Goal: Information Seeking & Learning: Learn about a topic

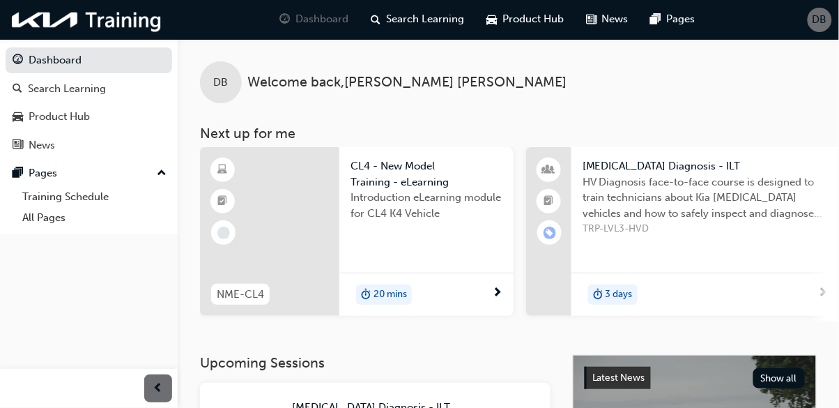
click at [109, 87] on div "Search Learning" at bounding box center [89, 88] width 153 height 17
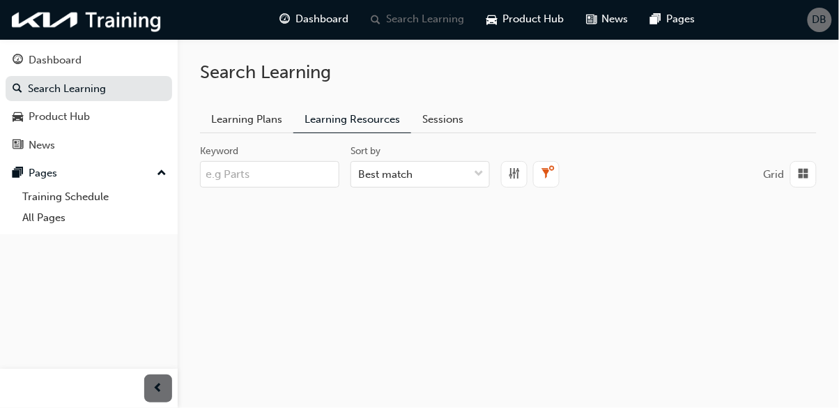
click at [128, 59] on div "Dashboard" at bounding box center [89, 60] width 153 height 17
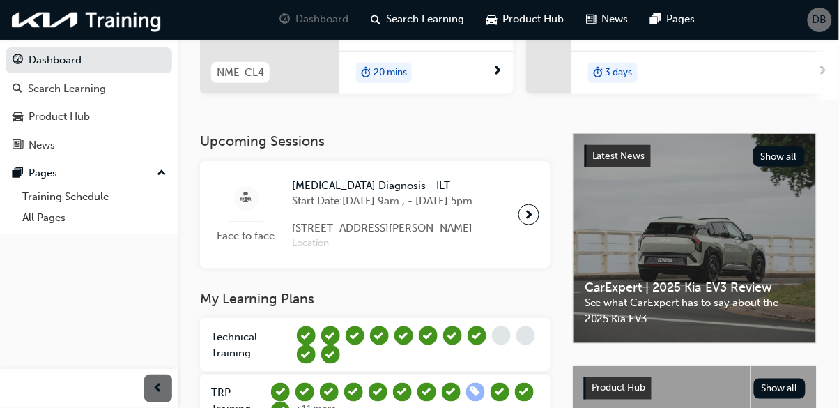
scroll to position [358, 0]
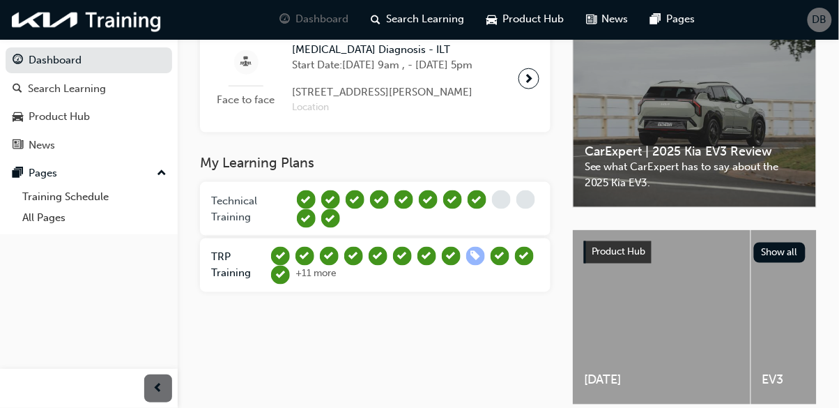
click at [264, 224] on link "Technical Training" at bounding box center [251, 208] width 80 height 31
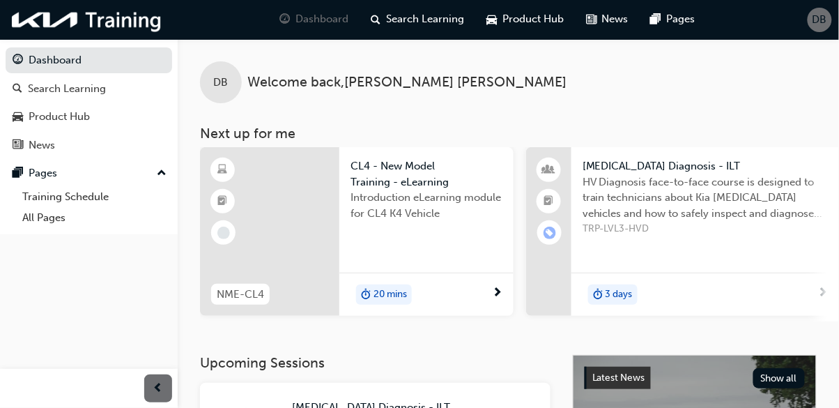
scroll to position [358, 0]
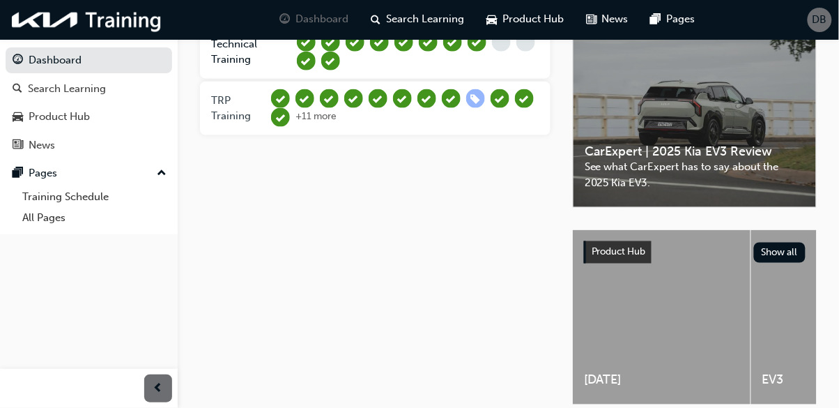
click at [237, 123] on span "TRP Training" at bounding box center [231, 108] width 40 height 29
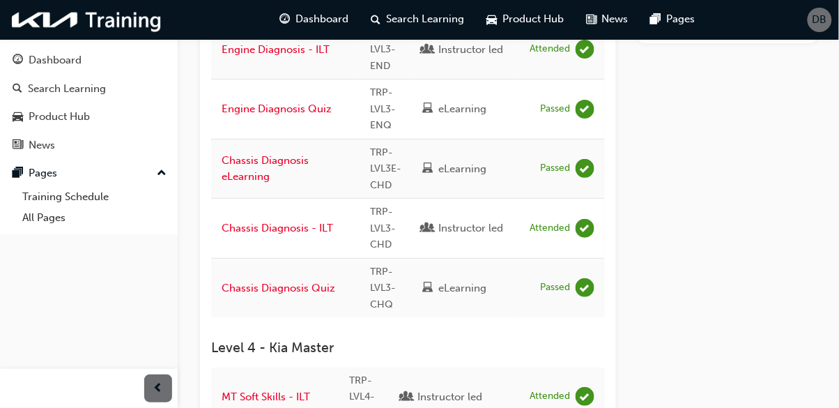
scroll to position [1181, 0]
click at [19, 70] on link "Dashboard" at bounding box center [89, 60] width 167 height 26
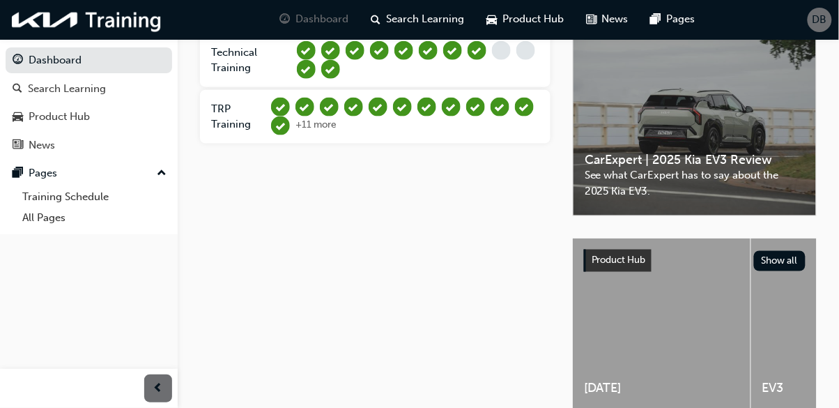
scroll to position [374, 0]
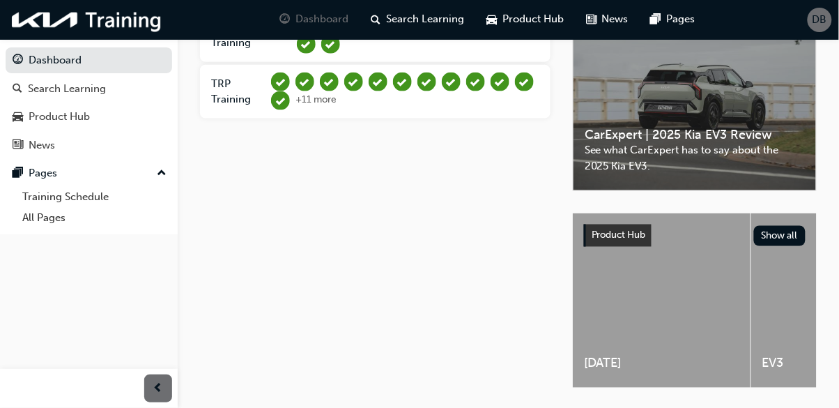
click at [314, 110] on div "+ 11 more" at bounding box center [316, 100] width 41 height 19
click at [243, 119] on div "TRP Training" at bounding box center [238, 92] width 54 height 54
click at [305, 105] on span "+ 11 more" at bounding box center [316, 99] width 41 height 12
click at [256, 219] on div "My Learning Plans Technical Training TRP Training + 11 more" at bounding box center [386, 196] width 373 height 432
click at [251, 217] on div "My Learning Plans Technical Training TRP Training + 11 more" at bounding box center [386, 196] width 373 height 432
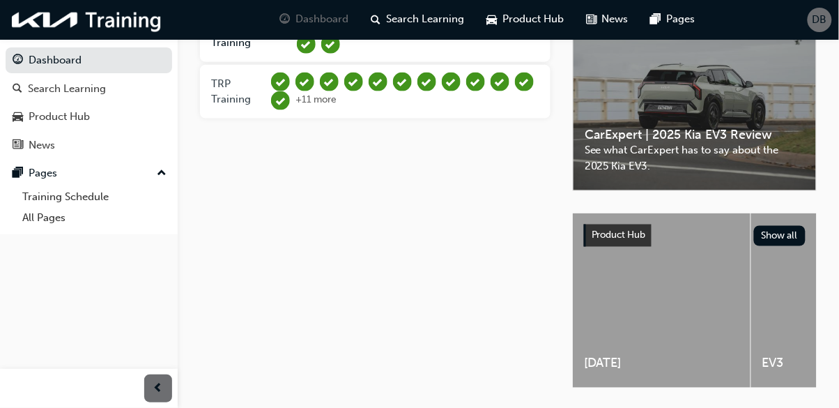
click at [250, 102] on link "TRP Training" at bounding box center [238, 91] width 54 height 31
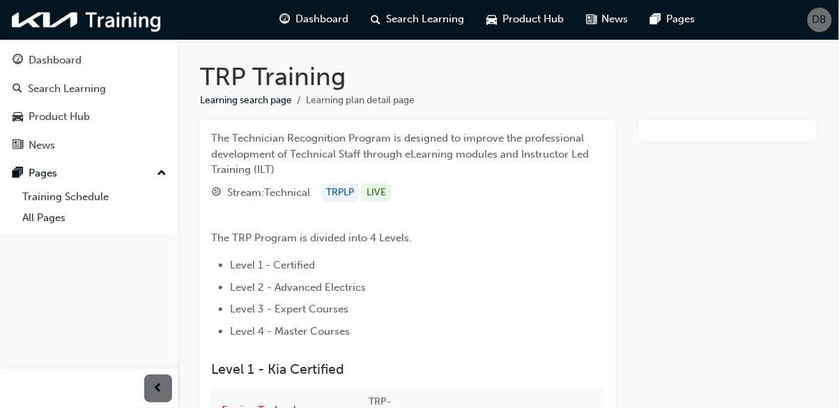
click at [98, 54] on div "Dashboard" at bounding box center [89, 60] width 153 height 17
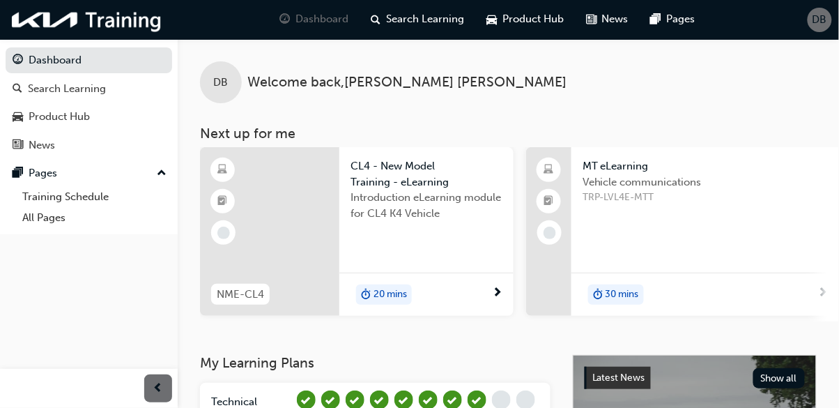
click at [68, 59] on link "Dashboard" at bounding box center [89, 60] width 167 height 26
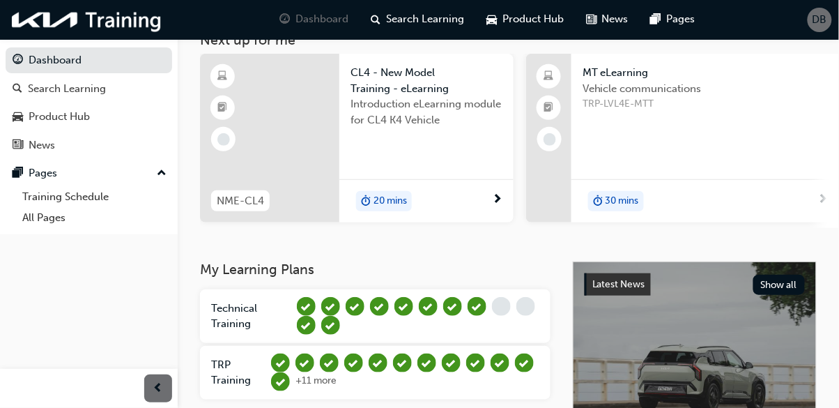
scroll to position [100, 0]
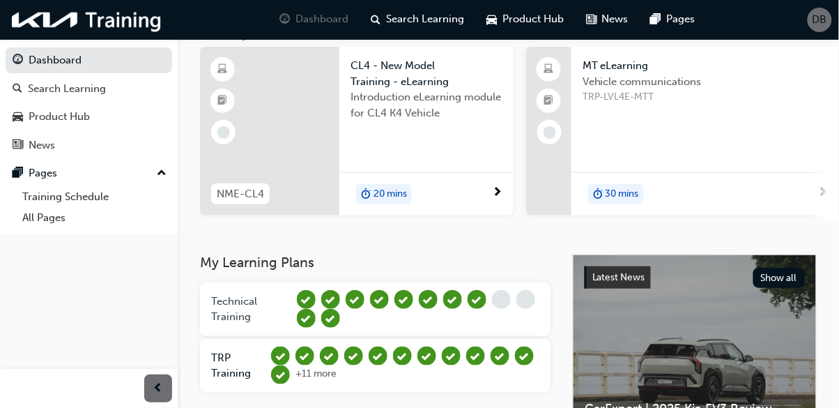
click at [225, 318] on span "Technical Training" at bounding box center [234, 309] width 46 height 29
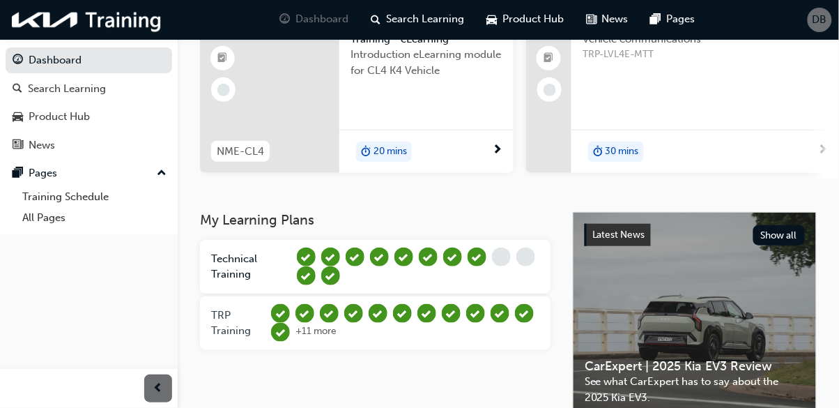
click at [245, 332] on span "TRP Training" at bounding box center [231, 323] width 40 height 29
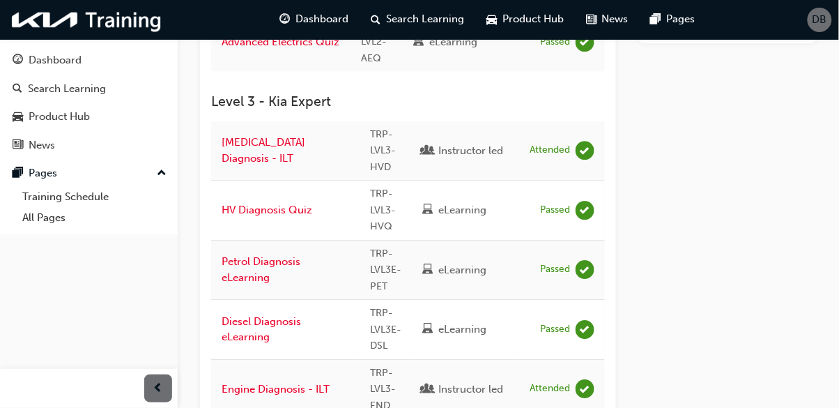
scroll to position [834, 0]
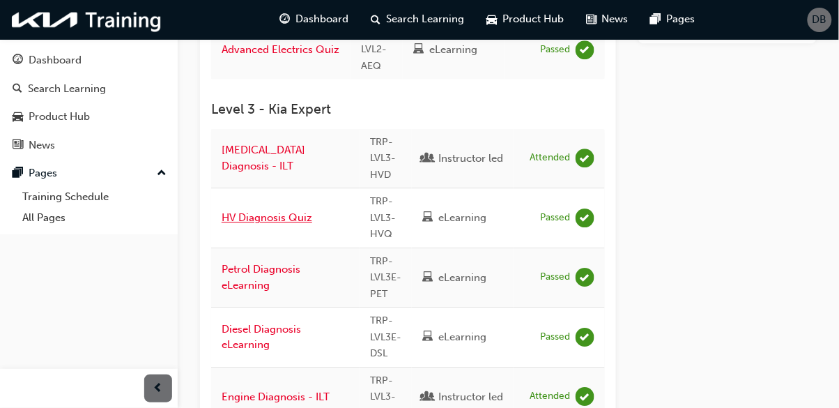
click at [282, 211] on link "HV Diagnosis Quiz" at bounding box center [267, 217] width 91 height 13
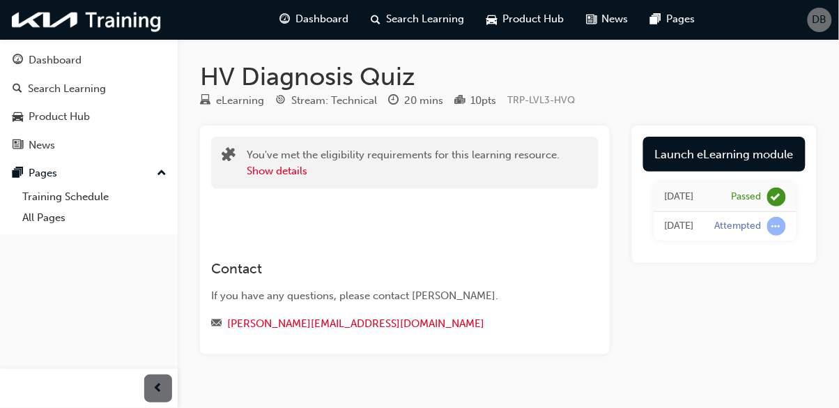
click at [761, 158] on link "Launch eLearning module" at bounding box center [724, 154] width 163 height 35
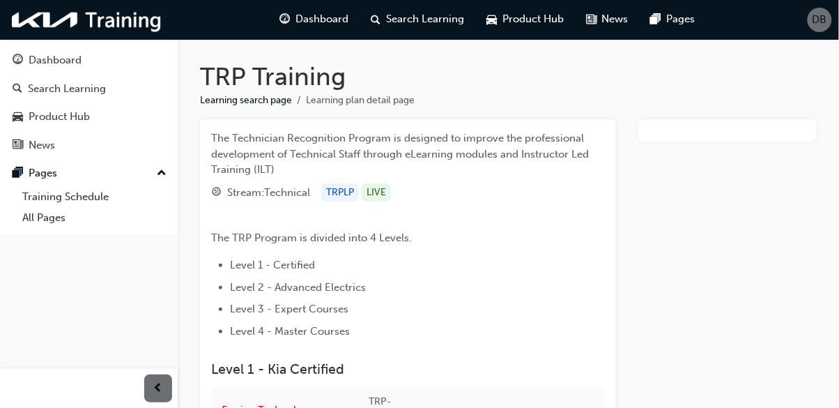
scroll to position [834, 0]
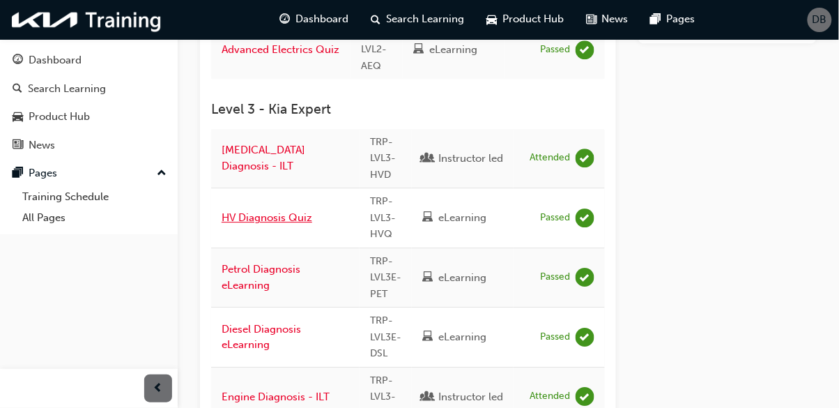
click at [251, 211] on link "HV Diagnosis Quiz" at bounding box center [267, 217] width 91 height 13
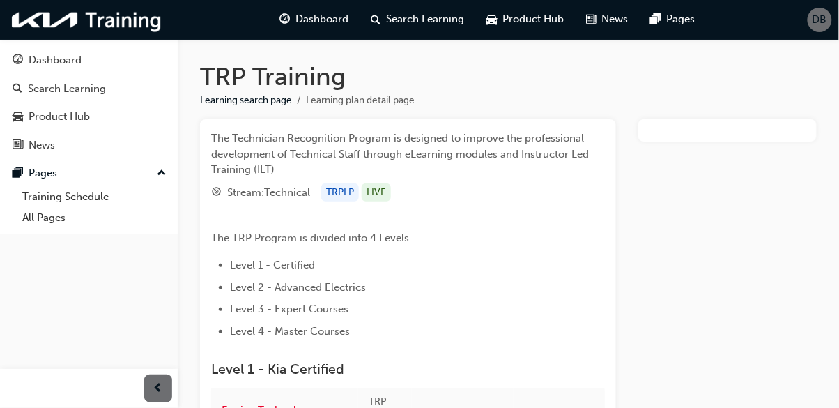
click at [814, 24] on span "DB" at bounding box center [820, 20] width 15 height 16
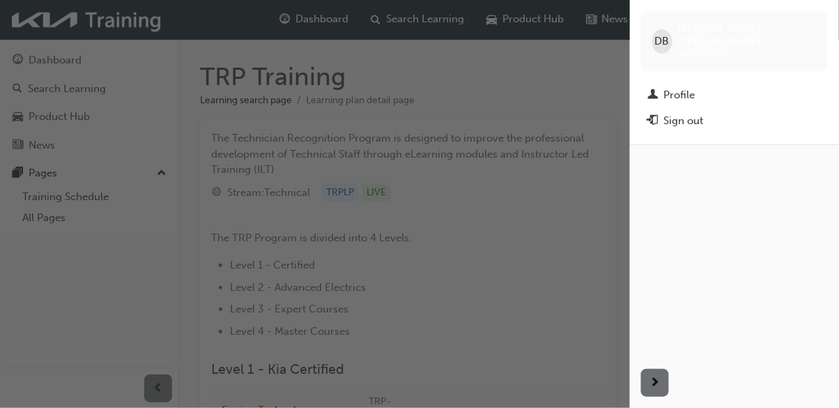
click at [715, 114] on div "Sign out" at bounding box center [734, 120] width 173 height 17
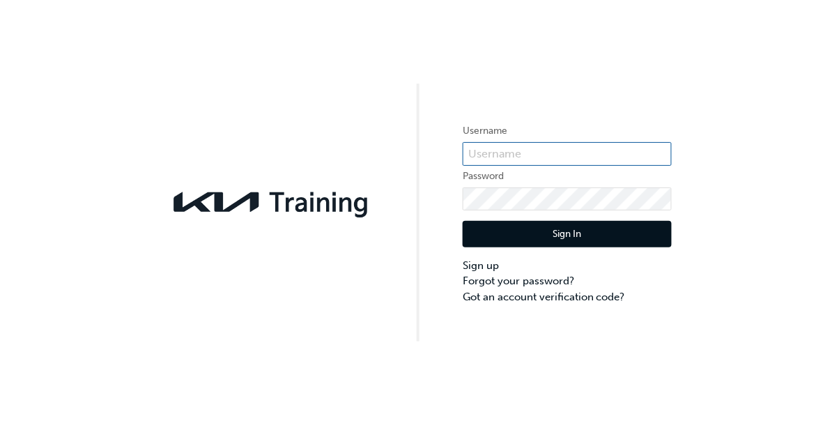
click at [601, 157] on input "text" at bounding box center [567, 154] width 209 height 24
type input "KAU83083F0"
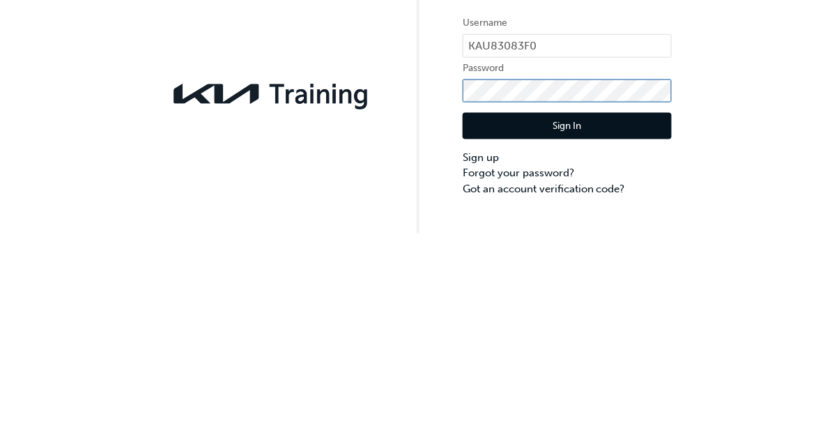
click button "Sign In" at bounding box center [567, 234] width 209 height 26
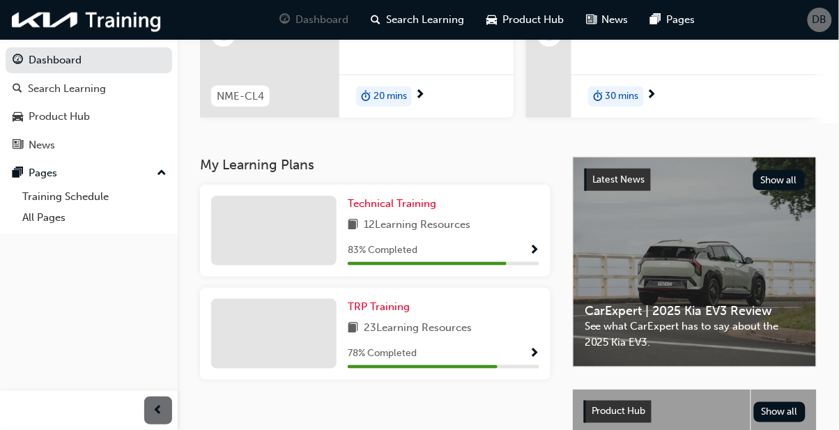
scroll to position [206, 0]
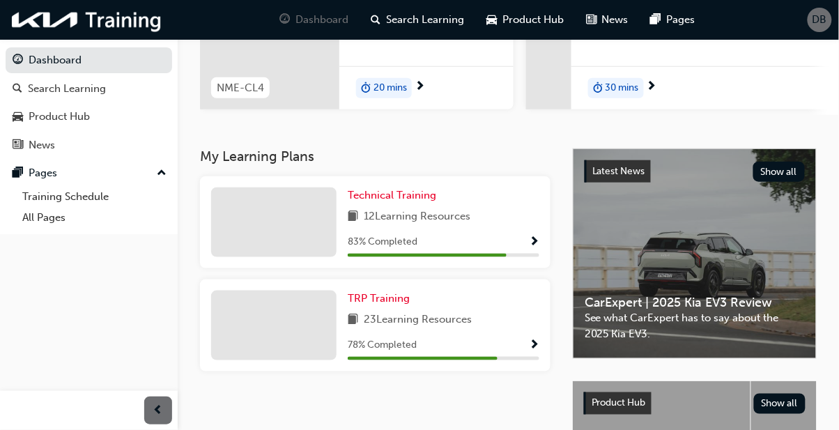
click at [310, 360] on div at bounding box center [273, 326] width 125 height 70
click at [316, 359] on div at bounding box center [273, 326] width 125 height 70
click at [366, 318] on span "23 Learning Resources" at bounding box center [418, 320] width 108 height 17
click at [406, 298] on span "TRP Training" at bounding box center [379, 298] width 62 height 13
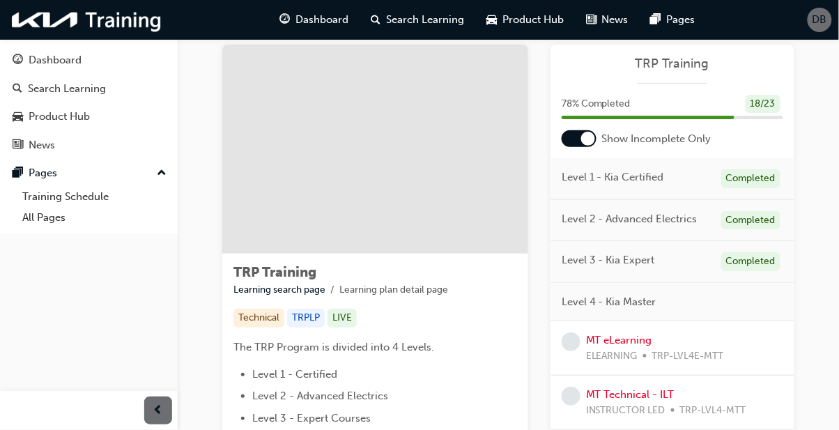
scroll to position [31, 0]
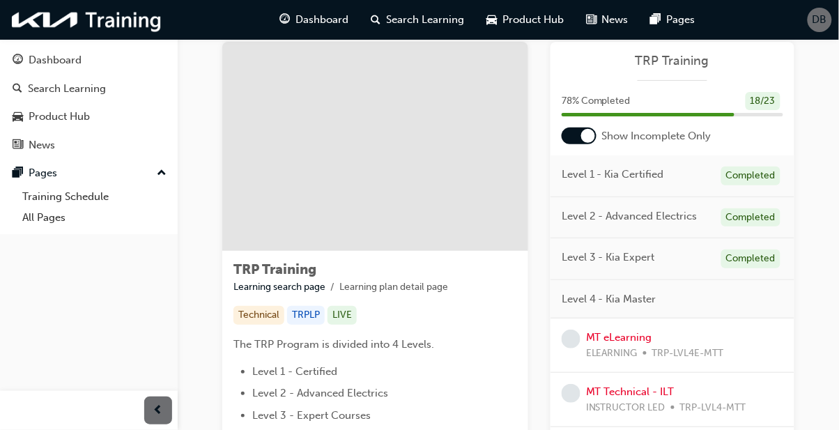
click at [699, 262] on div "Level 3 - Kia Expert Completed" at bounding box center [673, 259] width 244 height 42
click at [761, 261] on div "Completed" at bounding box center [751, 259] width 59 height 19
click at [797, 301] on div "TRP Training Learning search page Learning plan detail page TRP Training Learni…" at bounding box center [508, 368] width 617 height 653
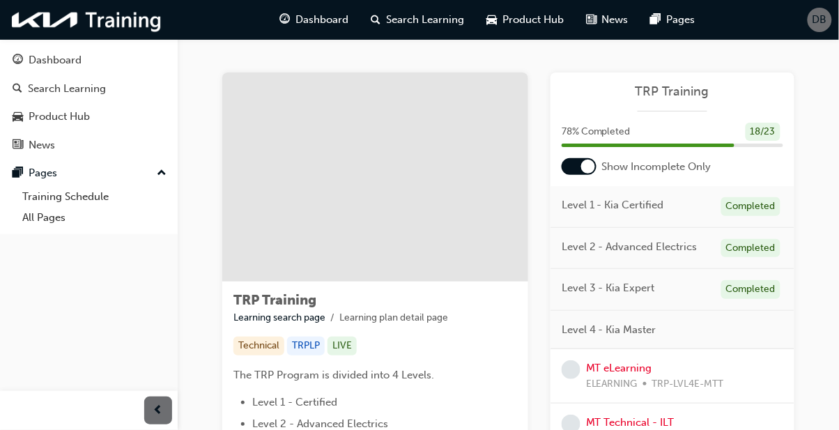
scroll to position [0, 0]
click at [579, 173] on div at bounding box center [579, 166] width 35 height 17
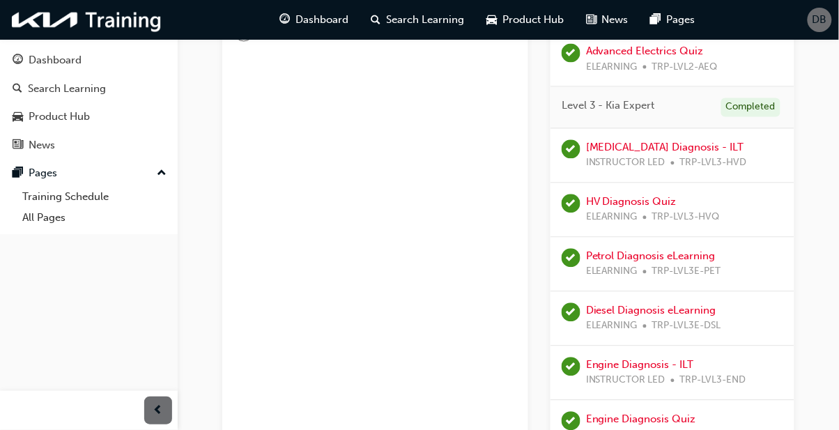
scroll to position [623, 0]
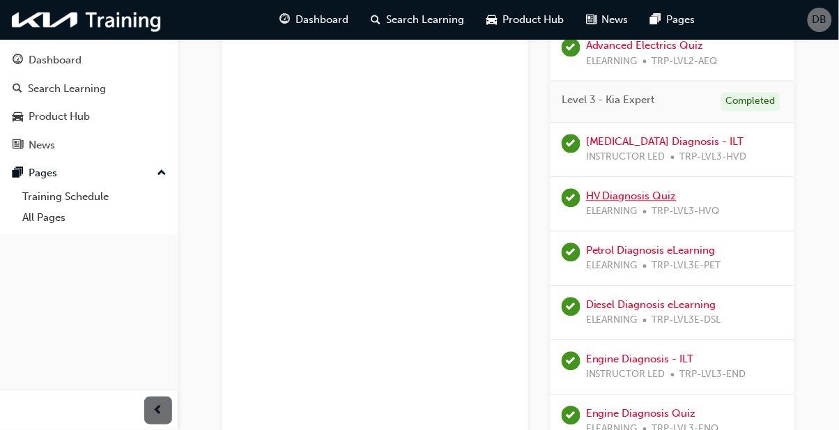
click at [658, 195] on link "HV Diagnosis Quiz" at bounding box center [631, 196] width 91 height 13
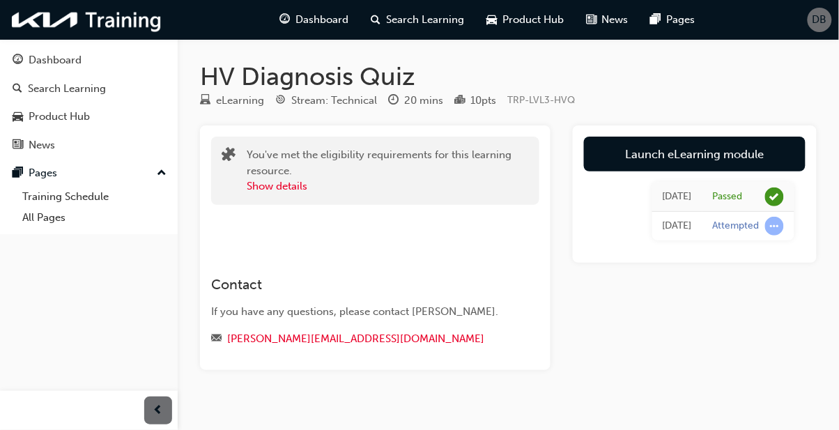
click at [765, 162] on link "Launch eLearning module" at bounding box center [695, 154] width 222 height 35
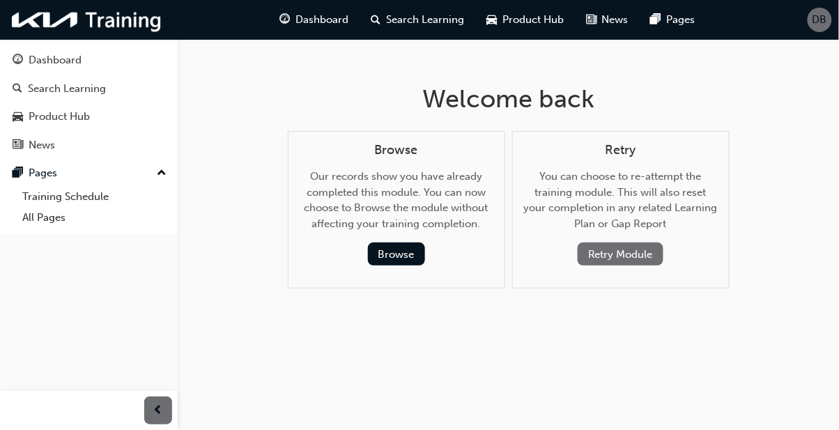
click at [38, 58] on div "Dashboard" at bounding box center [55, 60] width 53 height 16
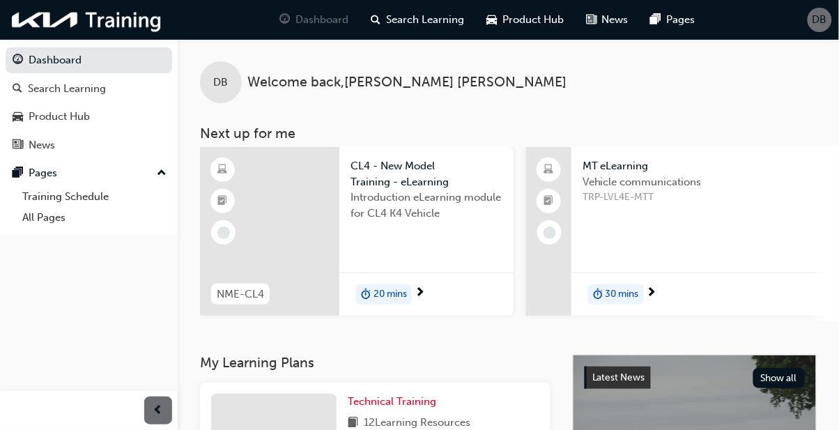
click at [820, 21] on span "DB" at bounding box center [820, 20] width 15 height 16
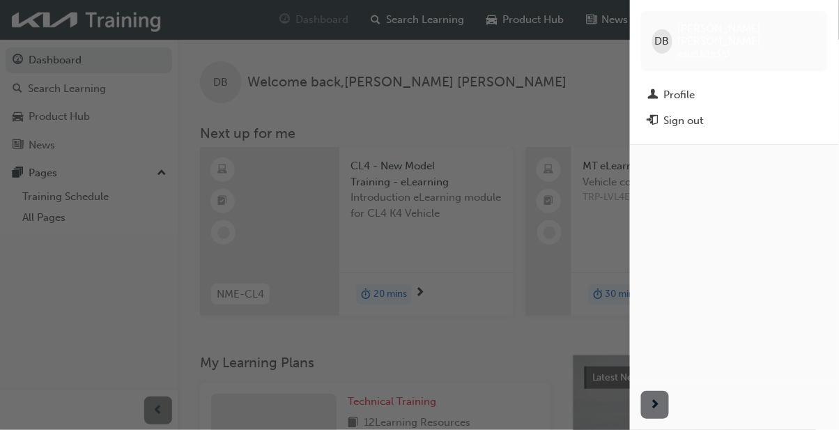
click at [741, 112] on div "Sign out" at bounding box center [734, 120] width 173 height 17
